Goal: Task Accomplishment & Management: Manage account settings

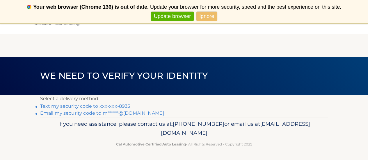
click at [117, 106] on link "Text my security code to xxx-xxx-8935" at bounding box center [85, 107] width 90 height 6
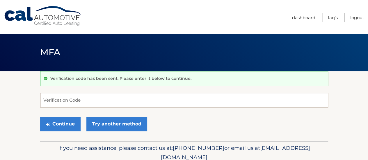
click at [89, 101] on input "Verification Code" at bounding box center [184, 100] width 288 height 15
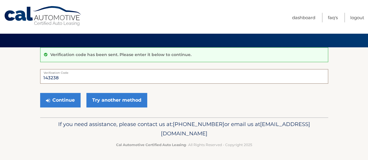
scroll to position [25, 0]
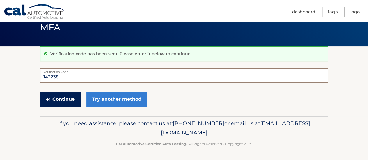
type input "143238"
click at [59, 101] on button "Continue" at bounding box center [60, 99] width 40 height 15
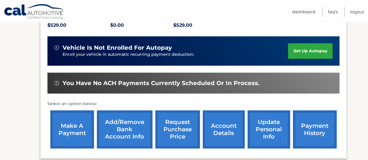
scroll to position [132, 0]
click at [224, 133] on link "account details" at bounding box center [224, 130] width 42 height 38
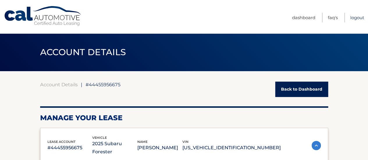
click at [355, 19] on link "Logout" at bounding box center [357, 18] width 14 height 10
